Goal: Transaction & Acquisition: Purchase product/service

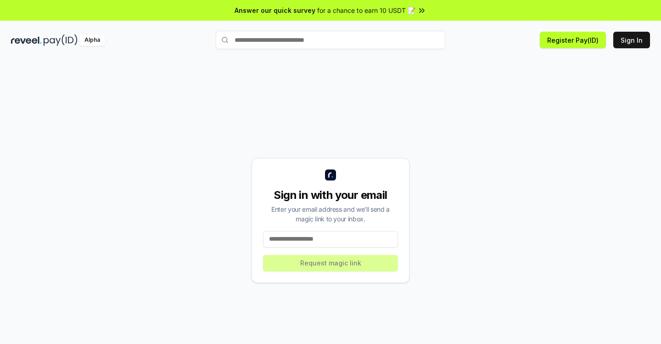
click at [302, 234] on input at bounding box center [330, 239] width 135 height 17
click at [302, 235] on input at bounding box center [330, 239] width 135 height 17
paste input "**********"
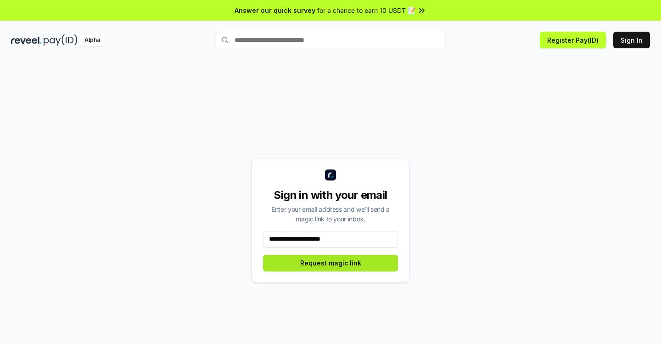
type input "**********"
click at [338, 264] on button "Request magic link" at bounding box center [330, 263] width 135 height 17
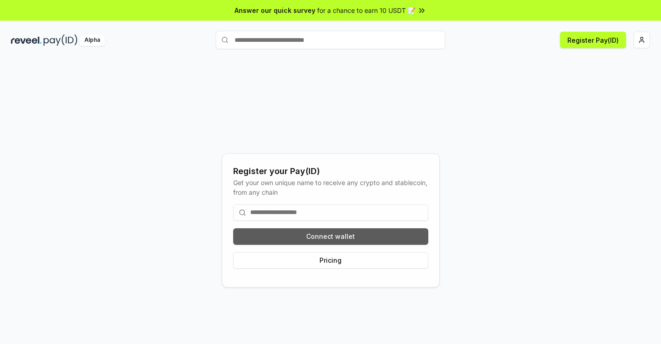
click at [340, 239] on button "Connect wallet" at bounding box center [330, 236] width 195 height 17
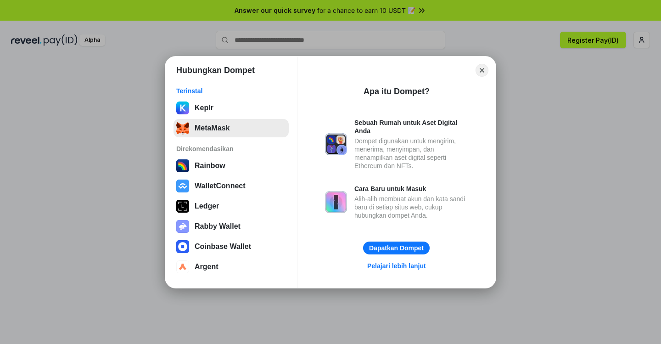
click at [223, 133] on button "MetaMask" at bounding box center [231, 128] width 115 height 18
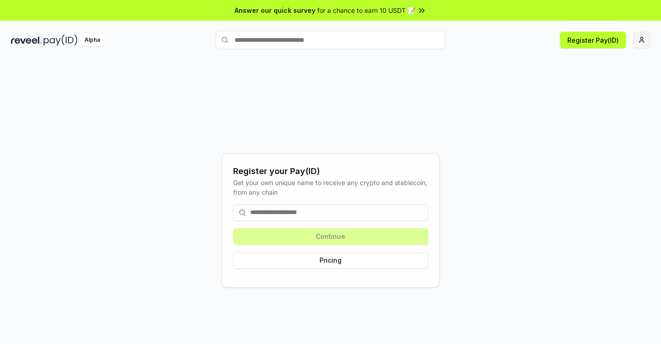
click at [641, 40] on html "Answer our quick survey for a chance to earn 10 USDT 📝 Alpha Register Pay(ID) R…" at bounding box center [330, 172] width 661 height 344
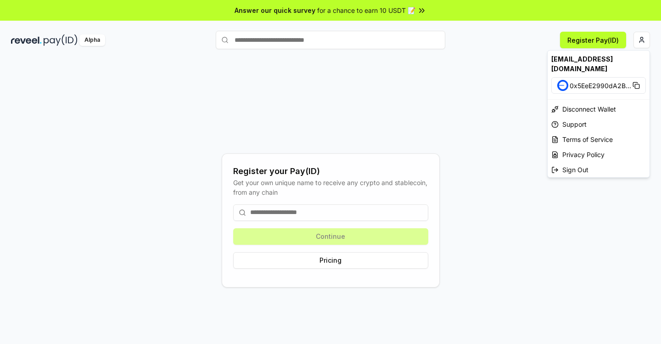
click at [354, 212] on html "Answer our quick survey for a chance to earn 10 USDT 📝 Alpha Register Pay(ID) R…" at bounding box center [330, 172] width 661 height 344
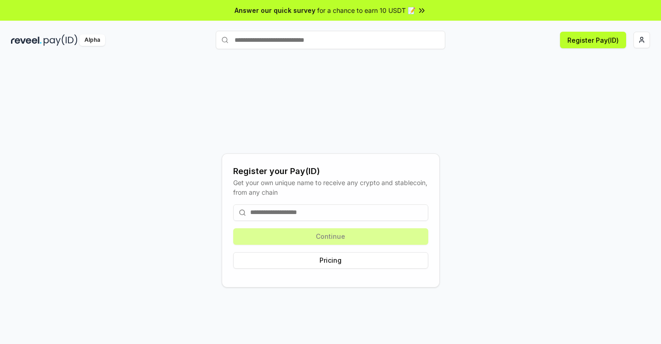
click at [322, 209] on input at bounding box center [330, 212] width 195 height 17
click at [414, 10] on span "for a chance to earn 10 USDT 📝" at bounding box center [366, 11] width 98 height 10
click at [605, 41] on button "Register Pay(ID)" at bounding box center [593, 40] width 66 height 17
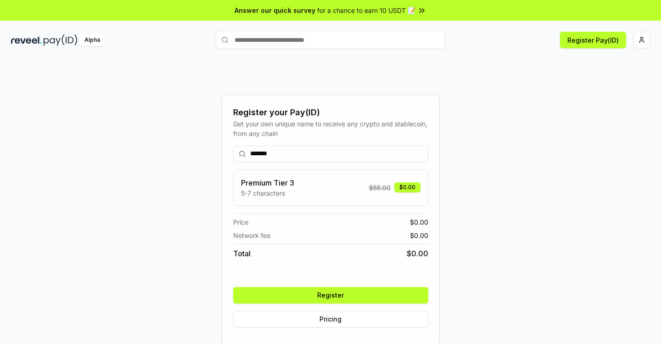
type input "*******"
click at [337, 290] on button "Register" at bounding box center [330, 295] width 195 height 17
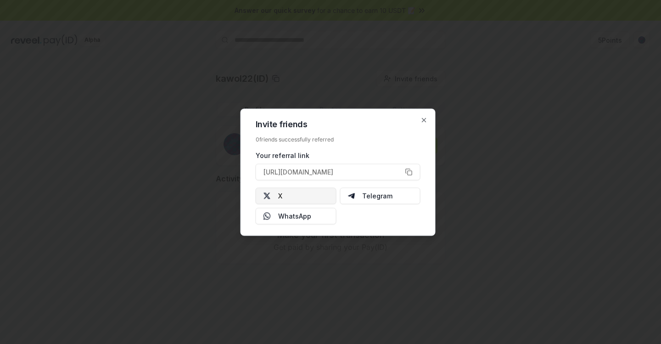
click at [264, 193] on img at bounding box center [267, 195] width 7 height 7
click at [423, 120] on icon "button" at bounding box center [424, 119] width 7 height 7
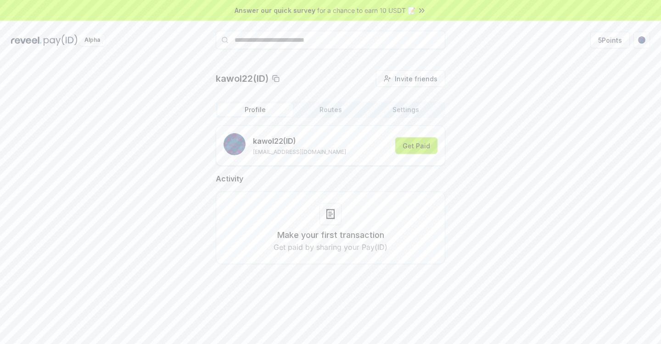
click at [423, 143] on button "Get Paid" at bounding box center [416, 145] width 42 height 17
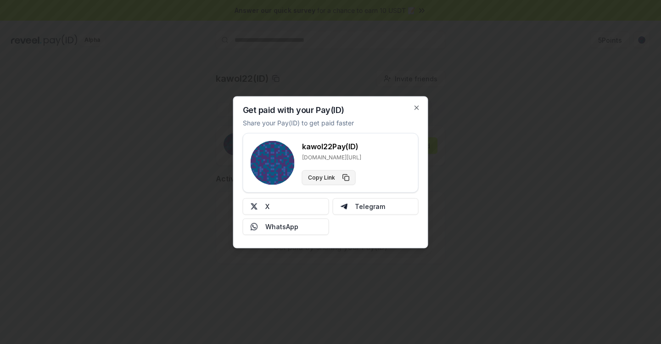
click at [348, 178] on button "Copy Link" at bounding box center [329, 177] width 54 height 15
click at [418, 106] on icon "button" at bounding box center [416, 107] width 7 height 7
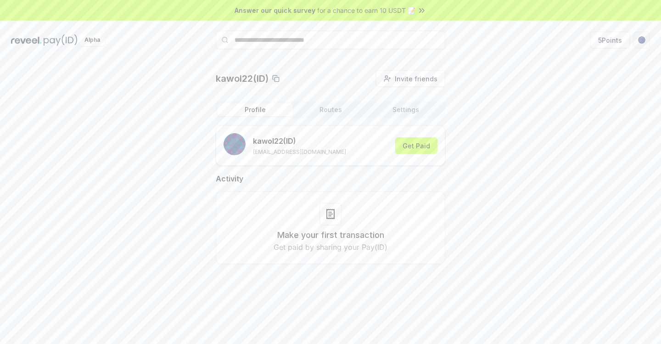
click at [640, 39] on html "Answer our quick survey for a chance to earn 10 USDT 📝 Alpha 5 Points kawol22(I…" at bounding box center [330, 172] width 661 height 344
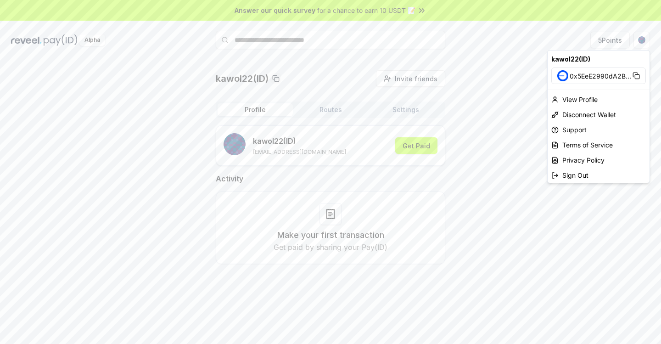
click at [334, 110] on html "Answer our quick survey for a chance to earn 10 USDT 📝 Alpha 5 Points kawol22(I…" at bounding box center [330, 172] width 661 height 344
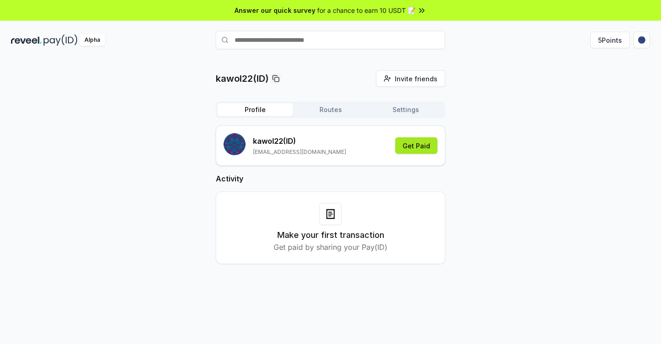
click at [414, 148] on button "Get Paid" at bounding box center [416, 145] width 42 height 17
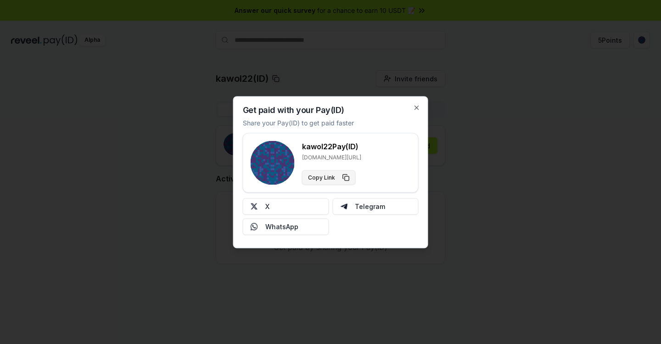
click at [347, 176] on button "Copy Link" at bounding box center [329, 177] width 54 height 15
click at [417, 105] on icon "button" at bounding box center [416, 107] width 7 height 7
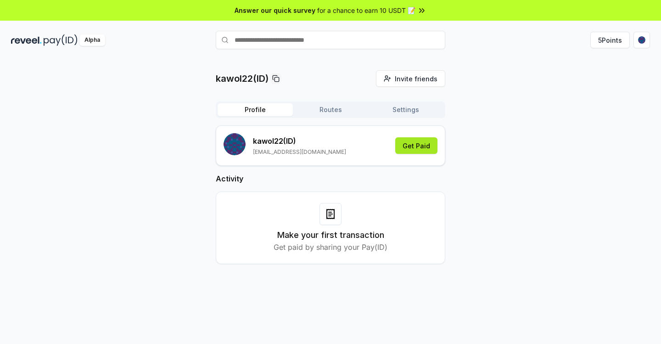
click at [409, 147] on button "Get Paid" at bounding box center [416, 145] width 42 height 17
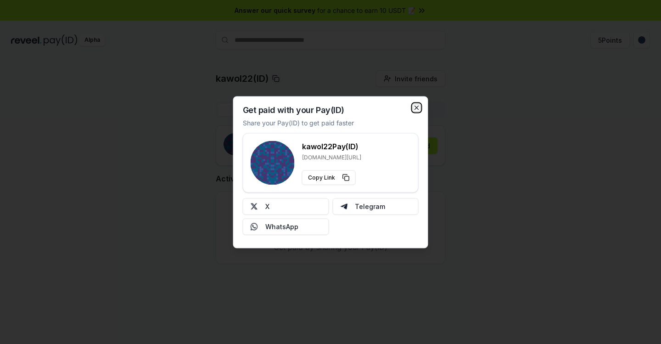
click at [413, 108] on icon "button" at bounding box center [416, 107] width 7 height 7
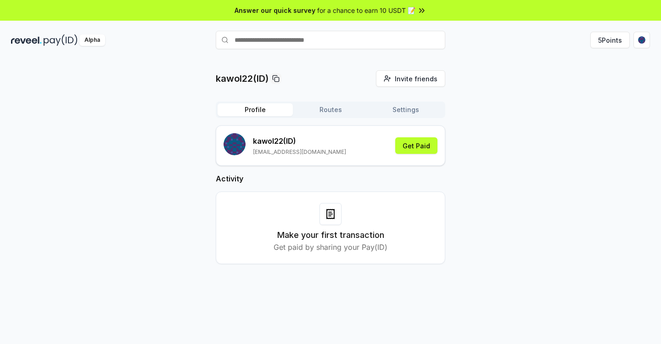
click at [336, 106] on button "Routes" at bounding box center [330, 109] width 75 height 13
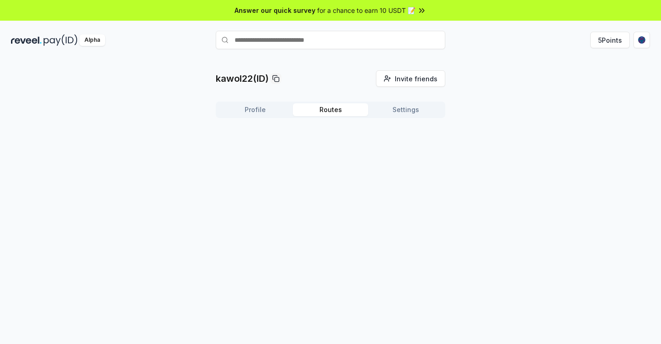
click at [407, 107] on button "Settings" at bounding box center [405, 109] width 75 height 13
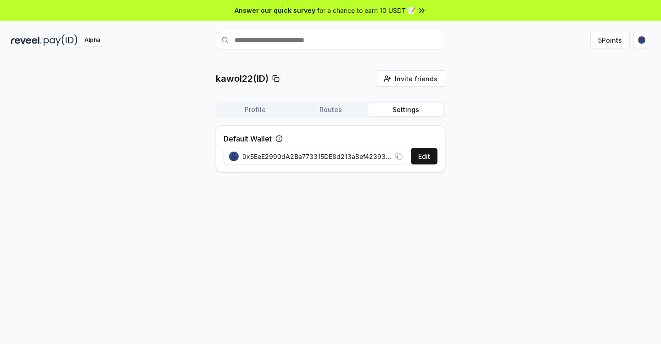
click at [414, 6] on span "for a chance to earn 10 USDT 📝" at bounding box center [366, 11] width 98 height 10
click at [29, 40] on img at bounding box center [26, 39] width 31 height 11
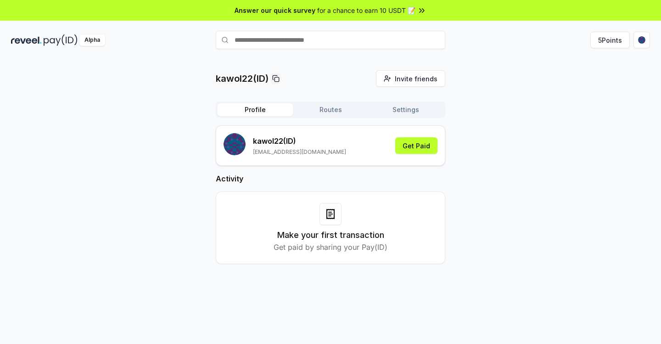
click at [281, 40] on input "text" at bounding box center [331, 40] width 230 height 18
type input "****"
click at [431, 57] on span "Pay" at bounding box center [432, 58] width 17 height 14
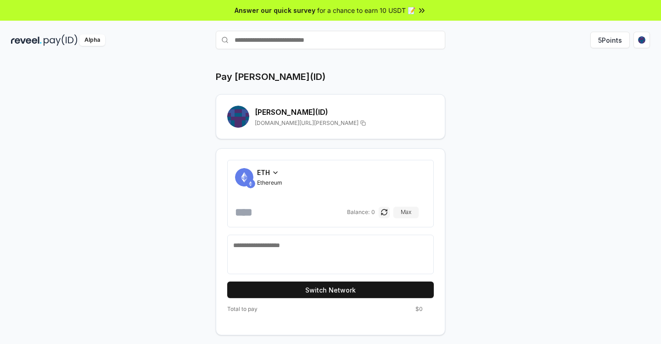
click at [268, 174] on span "ETH" at bounding box center [263, 173] width 13 height 10
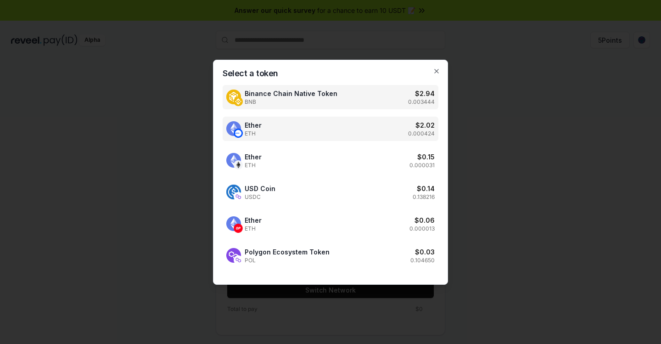
click at [438, 137] on div "Ether ETH $ 2.02 0.000424" at bounding box center [331, 129] width 216 height 24
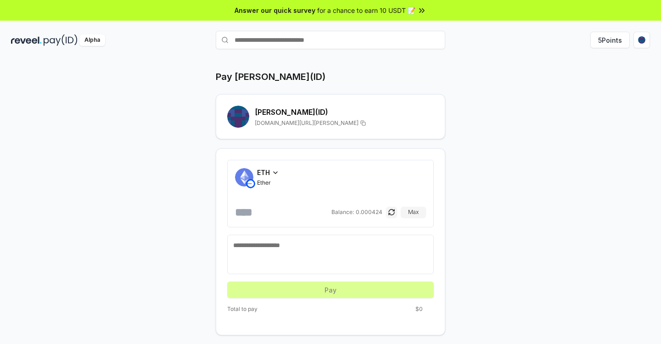
click at [275, 170] on icon at bounding box center [275, 172] width 7 height 7
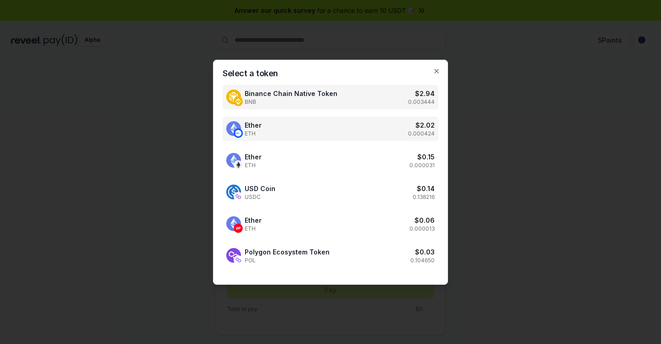
click at [286, 96] on span "Binance Chain Native Token" at bounding box center [291, 94] width 93 height 10
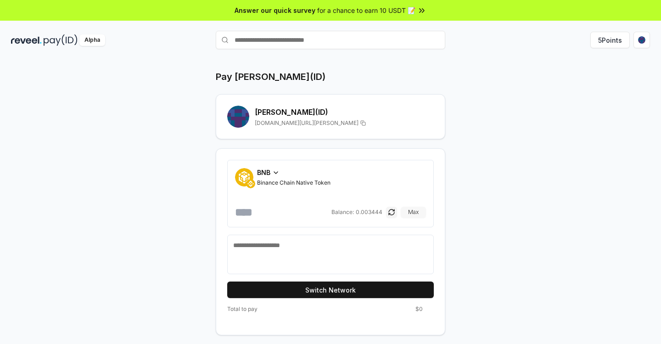
click at [417, 210] on button "Max" at bounding box center [413, 212] width 25 height 11
drag, startPoint x: 260, startPoint y: 210, endPoint x: 322, endPoint y: 210, distance: 62.0
click at [322, 210] on input "**********" at bounding box center [282, 212] width 95 height 15
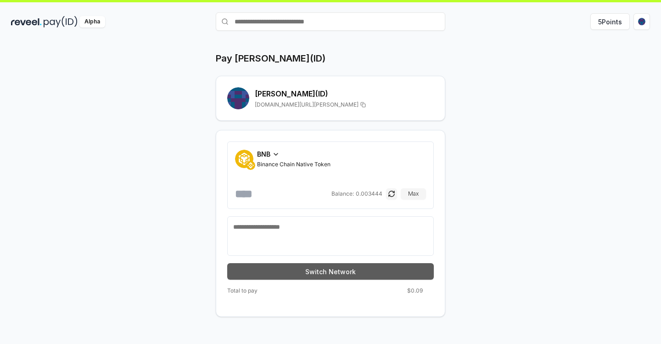
scroll to position [26, 0]
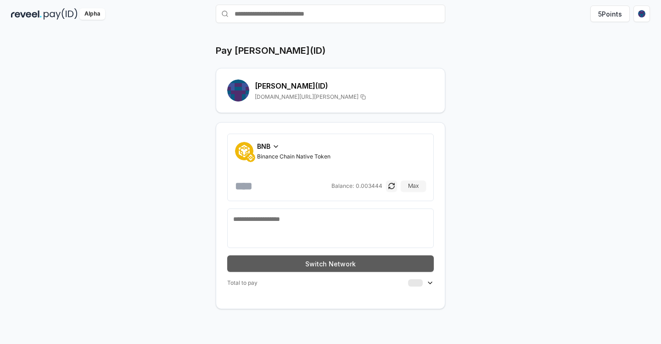
type input "******"
click at [324, 262] on button "Switch Network" at bounding box center [330, 263] width 207 height 17
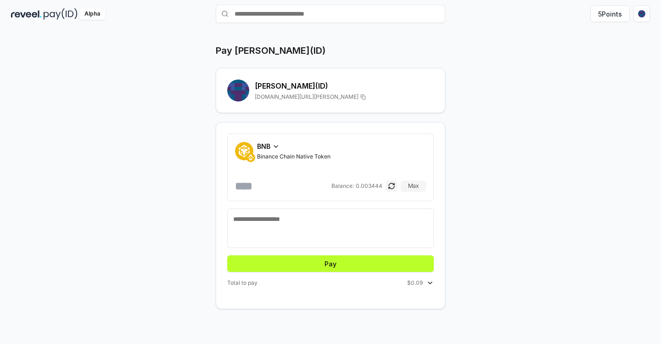
click at [286, 221] on textarea at bounding box center [330, 228] width 195 height 28
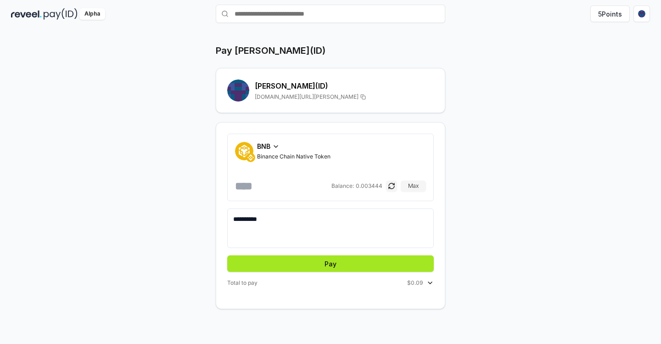
type textarea "**********"
click at [315, 264] on button "Pay" at bounding box center [330, 263] width 207 height 17
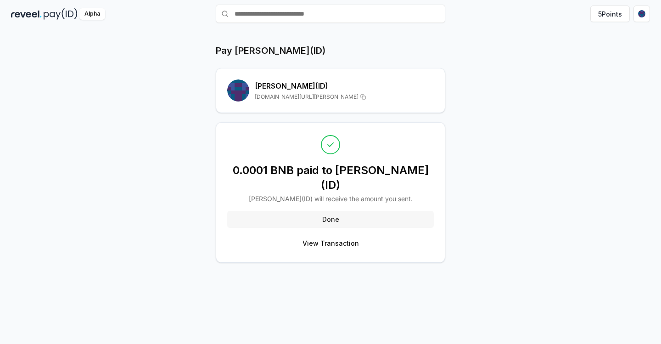
drag, startPoint x: 321, startPoint y: 230, endPoint x: 334, endPoint y: 202, distance: 31.0
click at [348, 198] on div "0.0001 BNB paid to odis(ID) odis (ID) will receive the amount you sent. Done Vi…" at bounding box center [330, 193] width 207 height 118
click at [334, 211] on button "Done" at bounding box center [330, 219] width 207 height 17
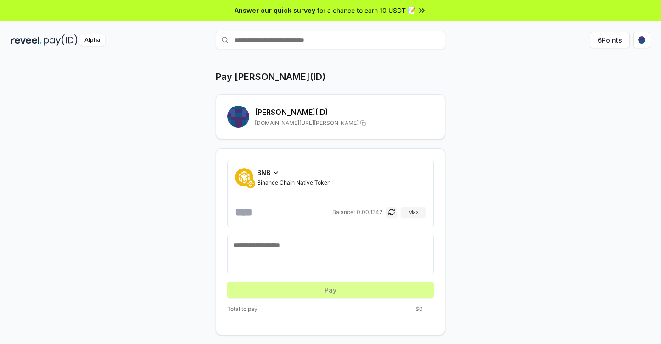
click at [314, 182] on span "Binance Chain Native Token" at bounding box center [293, 182] width 73 height 7
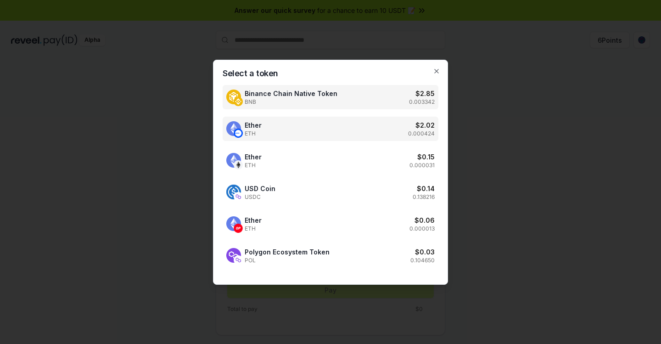
click at [308, 129] on div "Ether ETH $ 2.02 0.000424" at bounding box center [331, 129] width 216 height 24
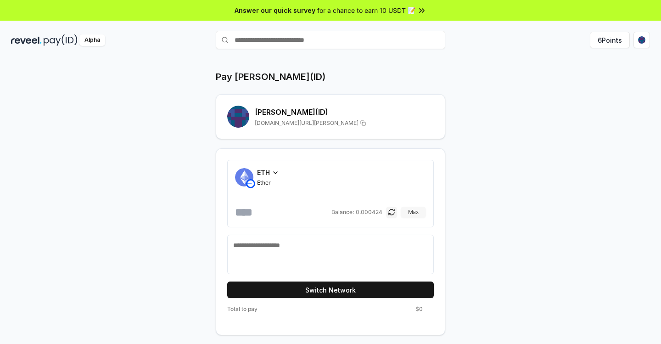
click at [415, 210] on button "Max" at bounding box center [413, 212] width 25 height 11
drag, startPoint x: 287, startPoint y: 209, endPoint x: 323, endPoint y: 208, distance: 35.4
click at [323, 208] on input "**********" at bounding box center [282, 212] width 95 height 15
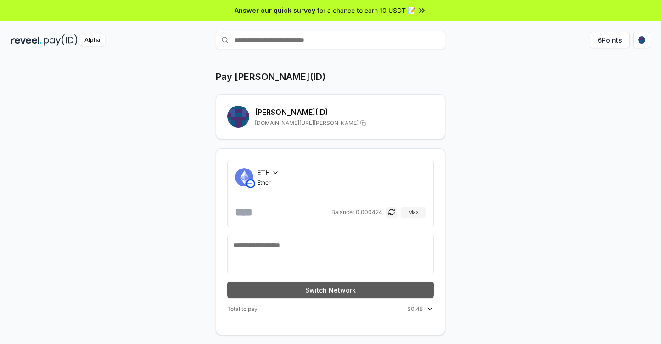
type input "******"
click at [344, 289] on button "Switch Network" at bounding box center [330, 289] width 207 height 17
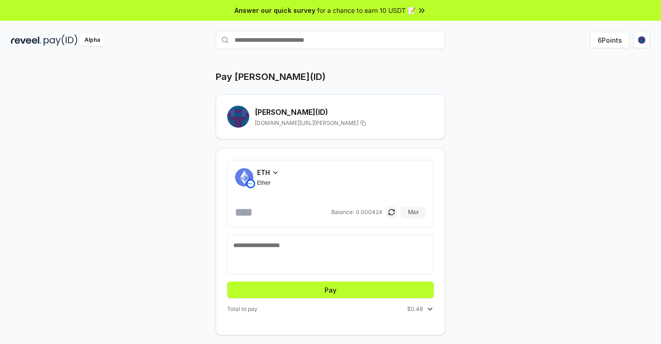
click at [304, 243] on textarea at bounding box center [330, 255] width 195 height 28
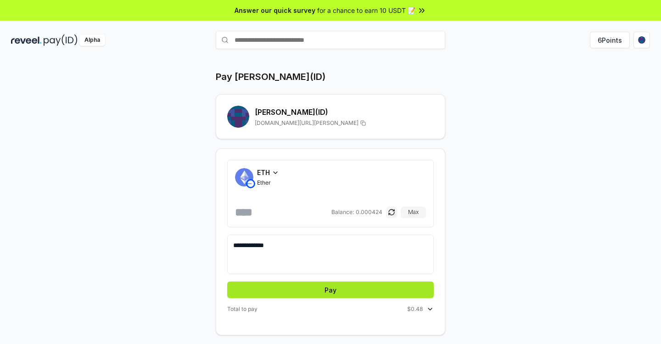
scroll to position [26, 0]
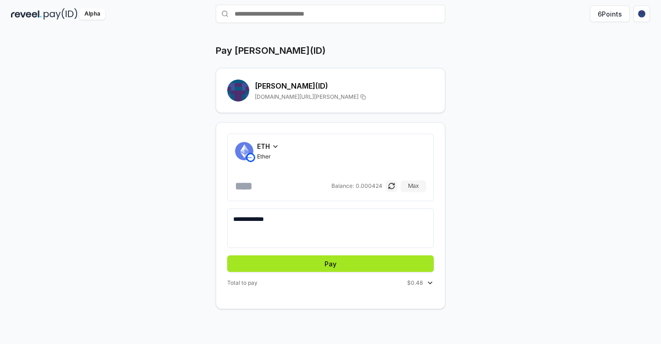
type textarea "**********"
click at [337, 264] on button "Pay" at bounding box center [330, 263] width 207 height 17
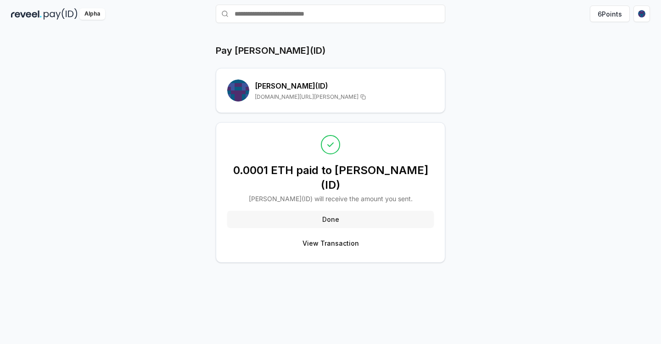
click at [322, 211] on button "Done" at bounding box center [330, 219] width 207 height 17
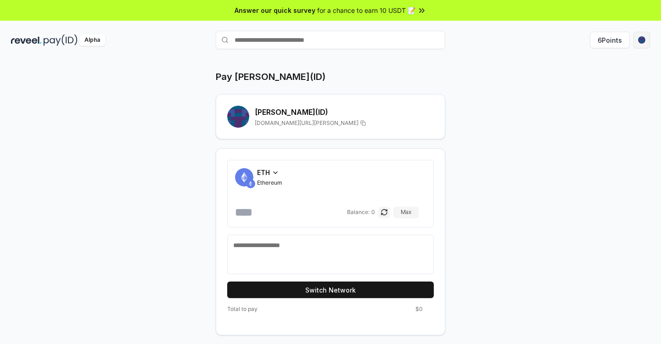
click at [644, 39] on html "Answer our quick survey for a chance to earn 10 USDT 📝 Alpha 6 Points Pay odis(…" at bounding box center [330, 172] width 661 height 344
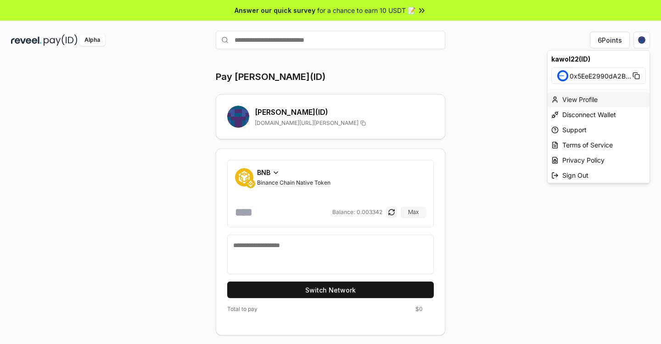
click at [573, 100] on div "View Profile" at bounding box center [599, 99] width 102 height 15
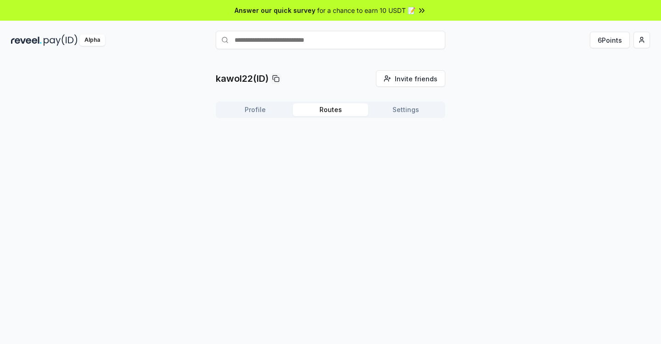
click at [332, 110] on button "Routes" at bounding box center [330, 109] width 75 height 13
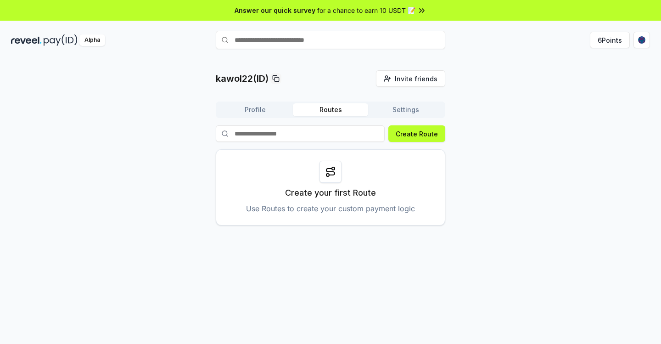
click at [405, 110] on button "Settings" at bounding box center [405, 109] width 75 height 13
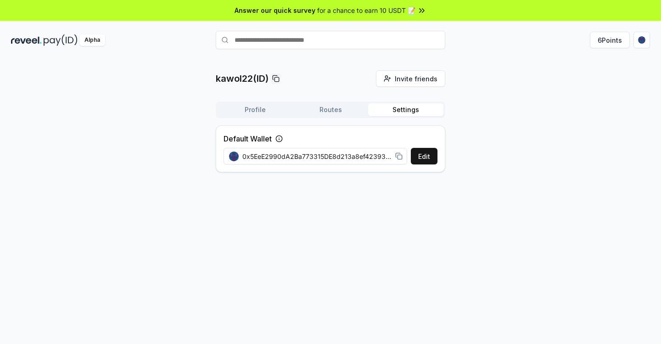
click at [314, 224] on div "kawol22(ID) Invite friends Invite Profile Routes Settings Default Wallet Edit 0…" at bounding box center [330, 211] width 661 height 318
click at [30, 42] on img at bounding box center [26, 39] width 31 height 11
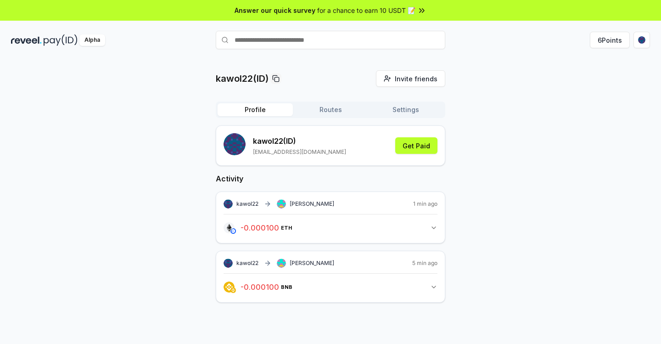
click at [432, 227] on icon "button" at bounding box center [433, 227] width 7 height 7
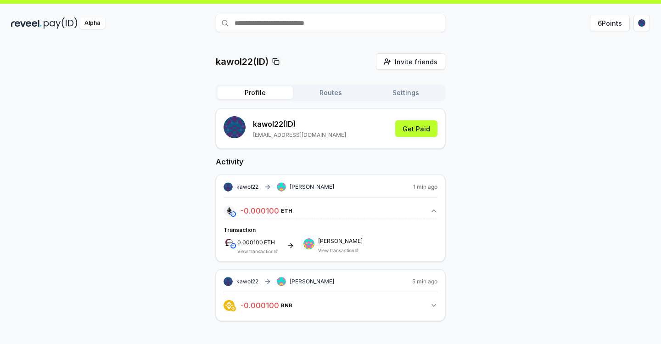
scroll to position [26, 0]
